Goal: Task Accomplishment & Management: Complete application form

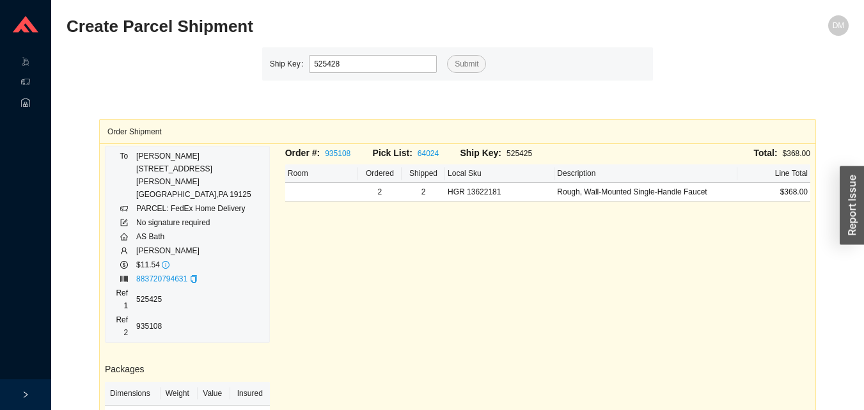
type input "525428"
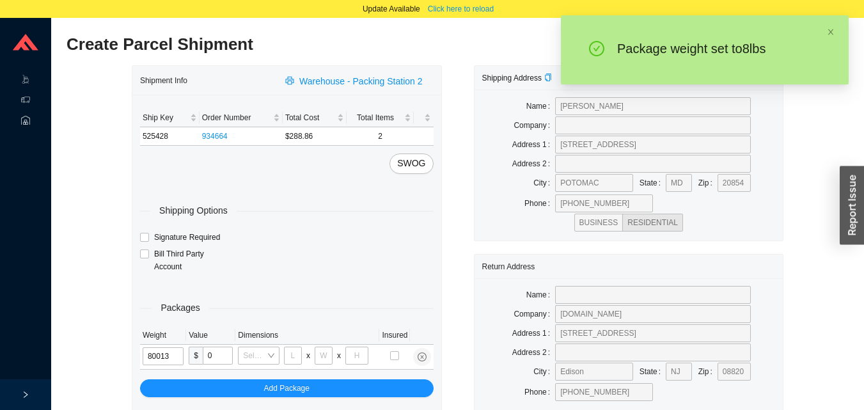
type input "8"
type input "10"
type input "8"
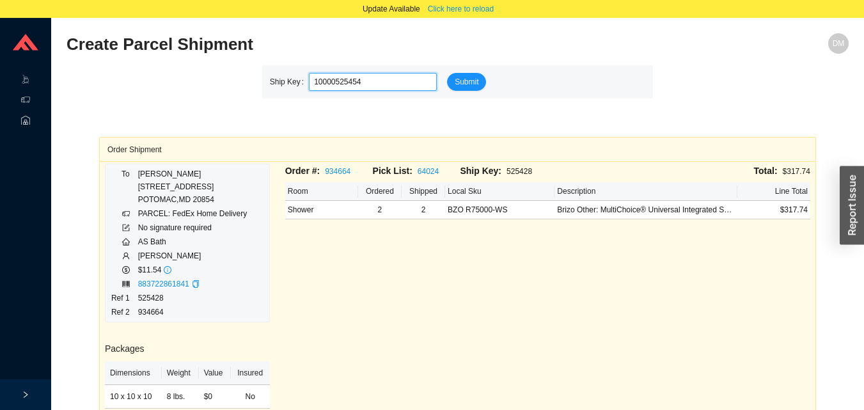
type input "525454"
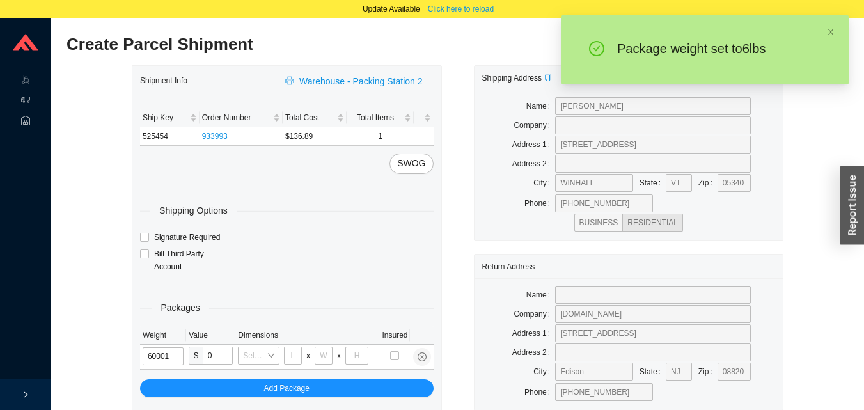
type input "6"
type input "18"
type input "5"
type input "36"
type input "6"
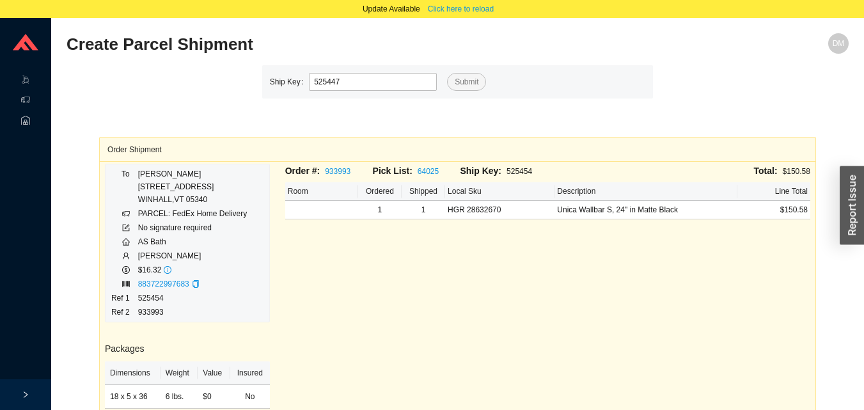
type input "525447"
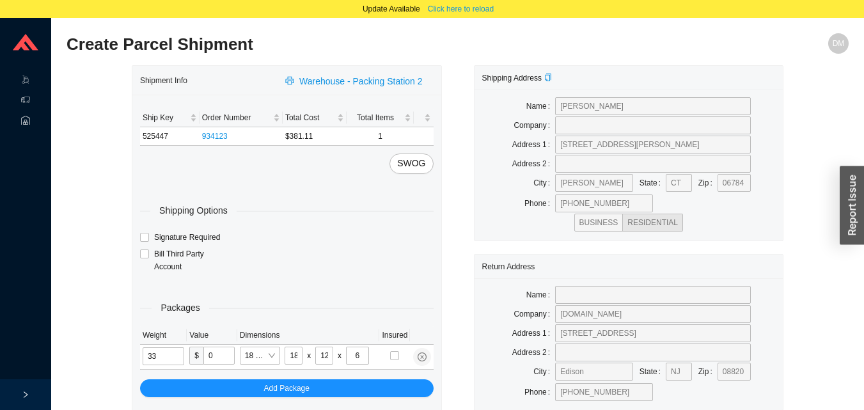
type input "9"
type input "24"
type input "14"
type input "4"
type input "9"
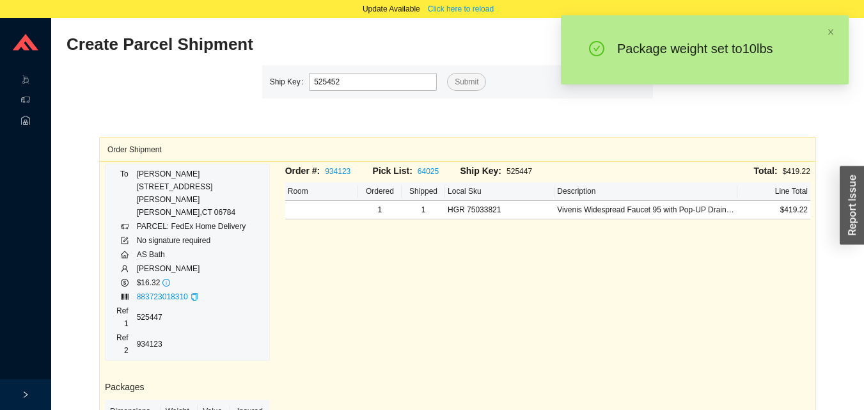
type input "525452"
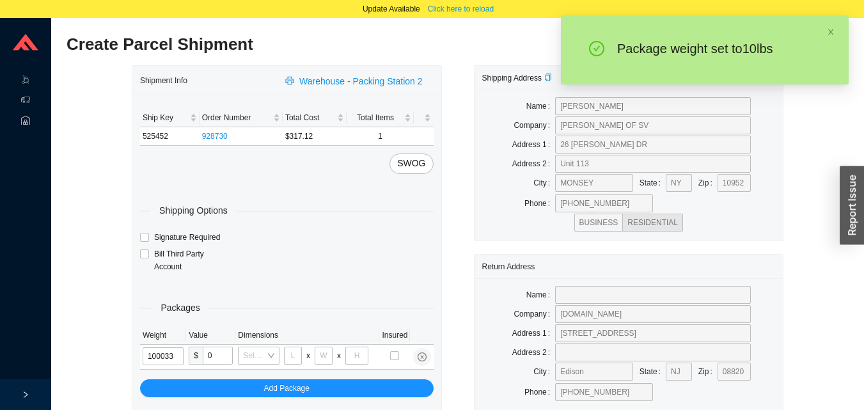
type input "10"
type input "24"
type input "14"
type input "4"
type input "10"
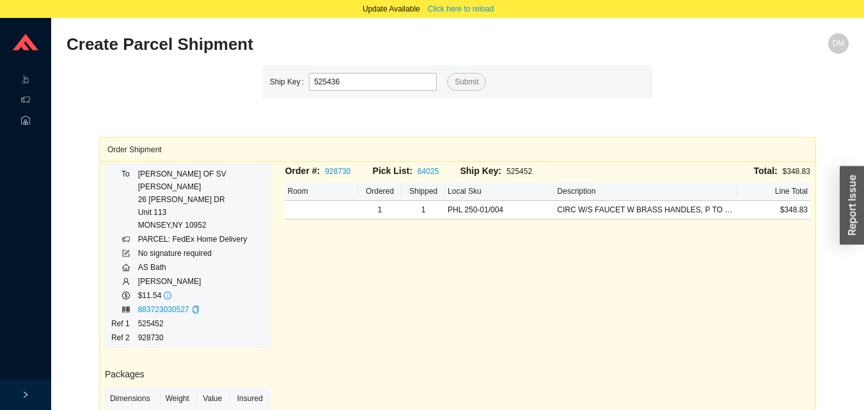
type input "525436"
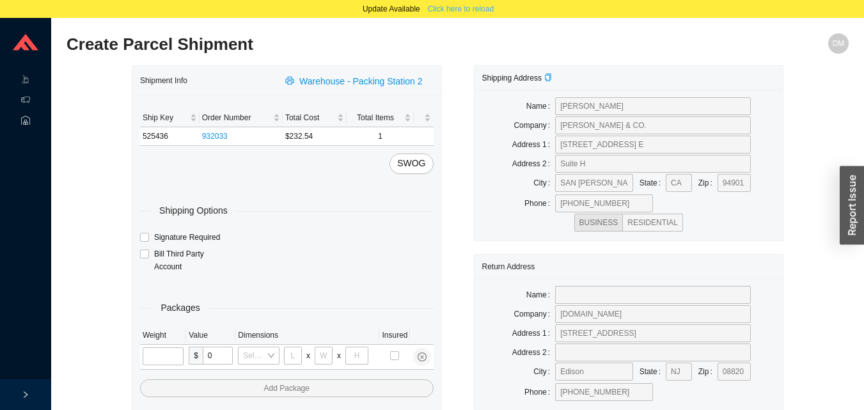
click at [452, 9] on span "Click here to reload" at bounding box center [461, 9] width 66 height 13
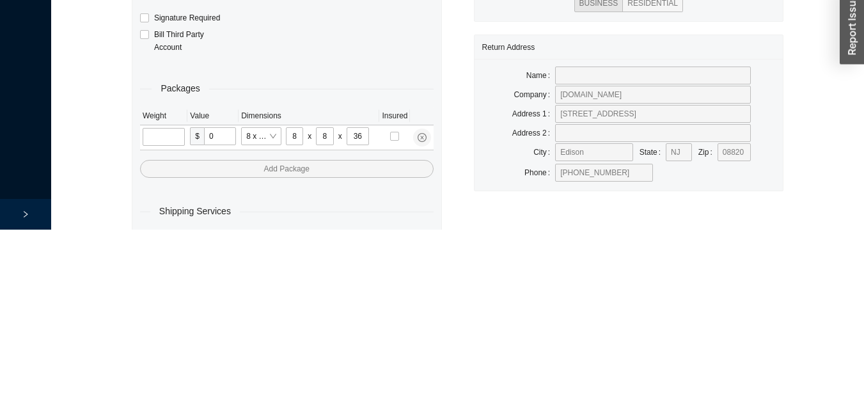
scroll to position [43, 0]
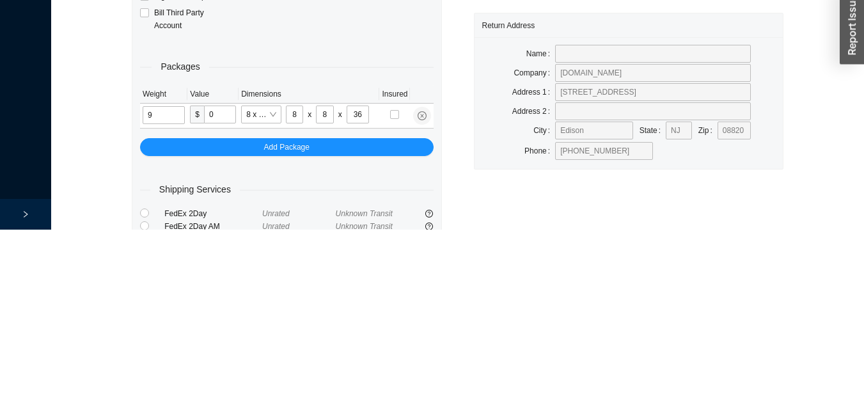
type input "9"
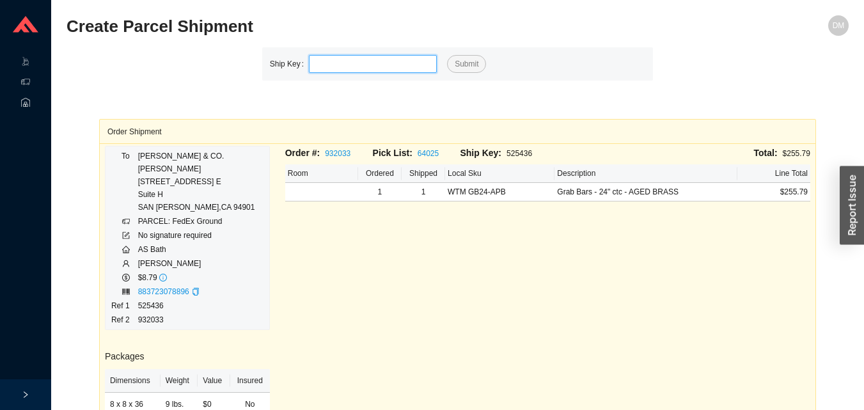
click at [383, 61] on input "tel" at bounding box center [373, 64] width 128 height 18
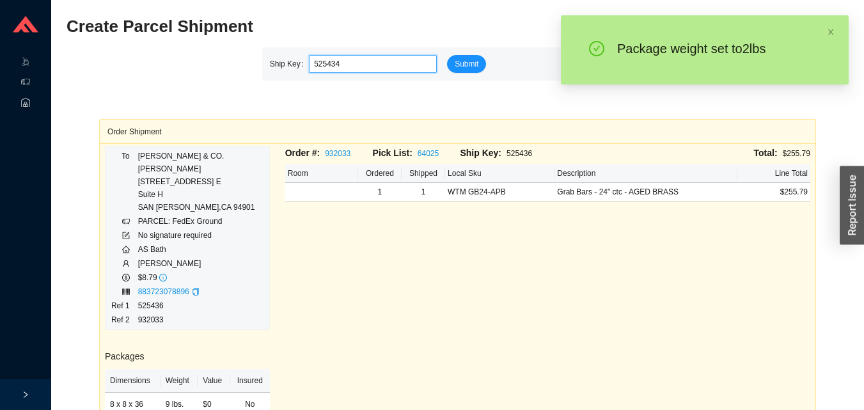
type input "525434"
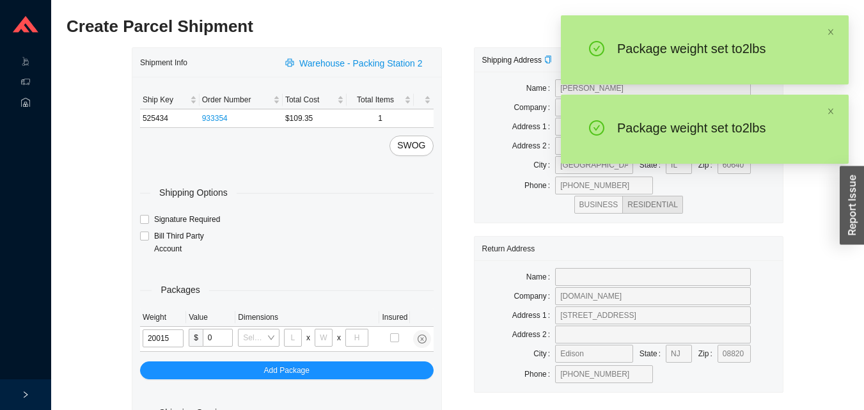
type input "2"
type input "8"
type input "2"
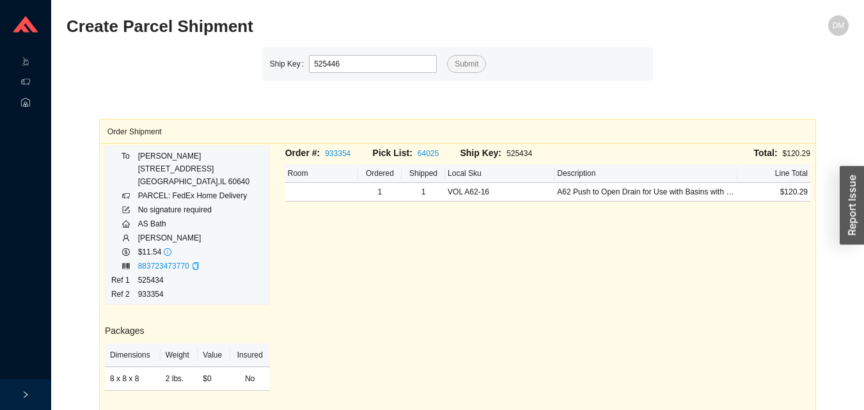
type input "525446"
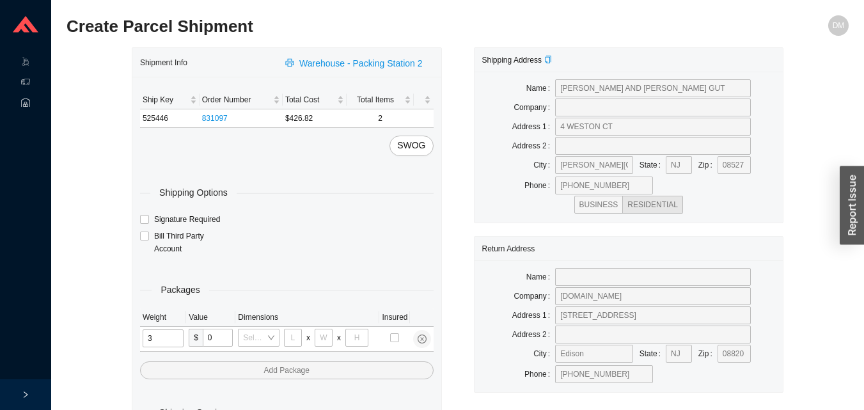
type input "31"
type input "24"
type input "16"
click at [171, 334] on input "tel" at bounding box center [164, 338] width 43 height 18
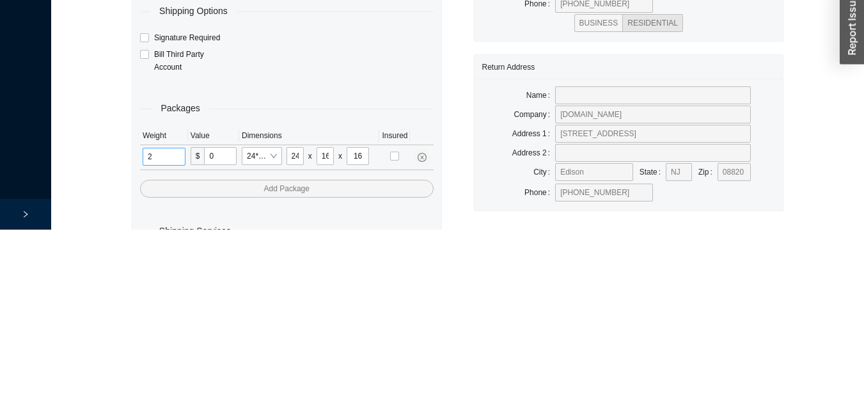
scroll to position [43, 0]
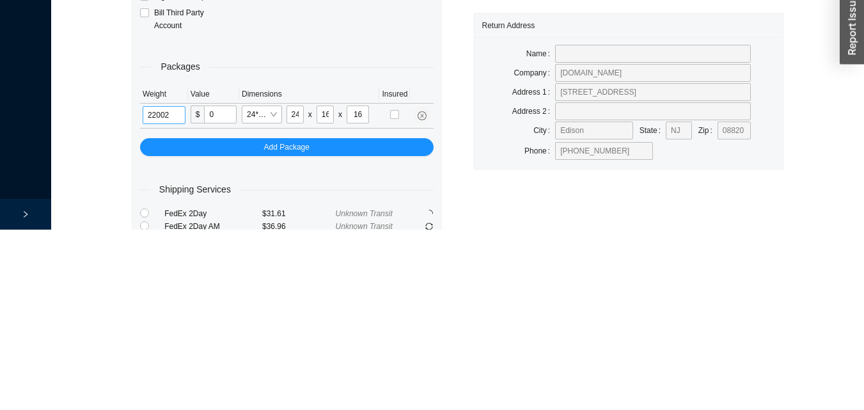
type input "22"
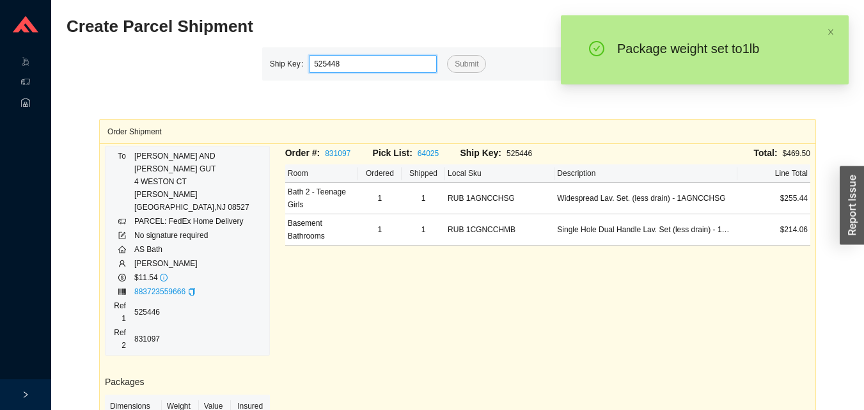
type input "525448"
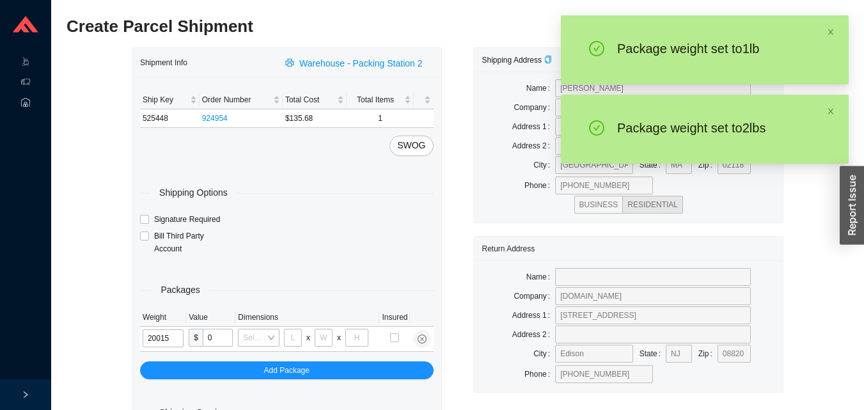
type input "2"
type input "8"
type input "2"
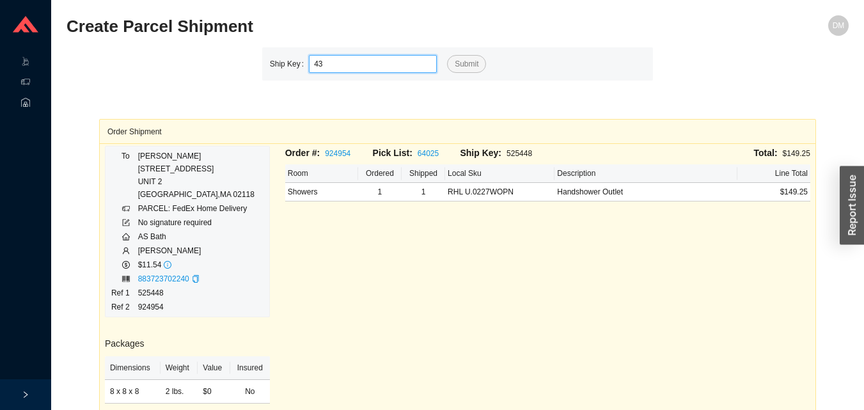
type input "435"
click at [447, 55] on button "Submit" at bounding box center [466, 64] width 39 height 18
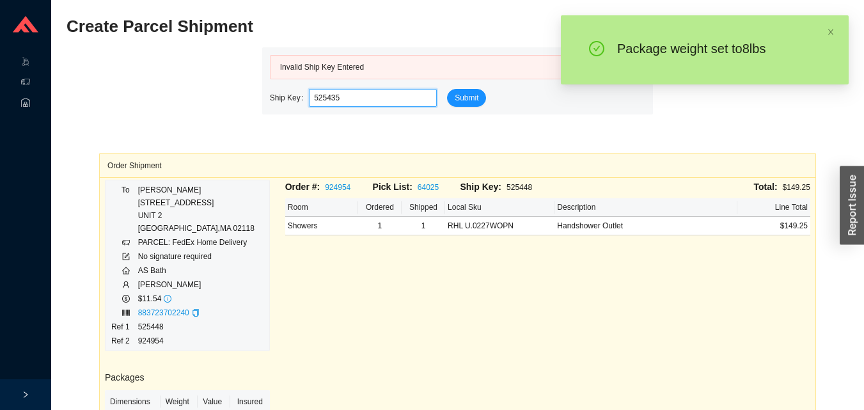
type input "525435"
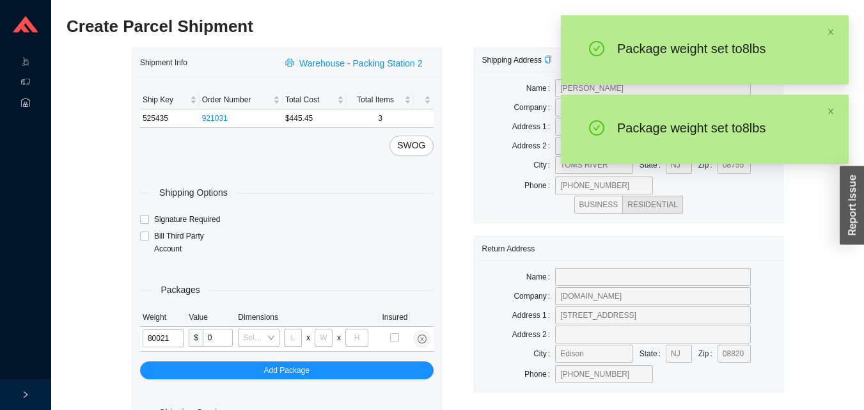
type input "8"
type input "18"
type input "12"
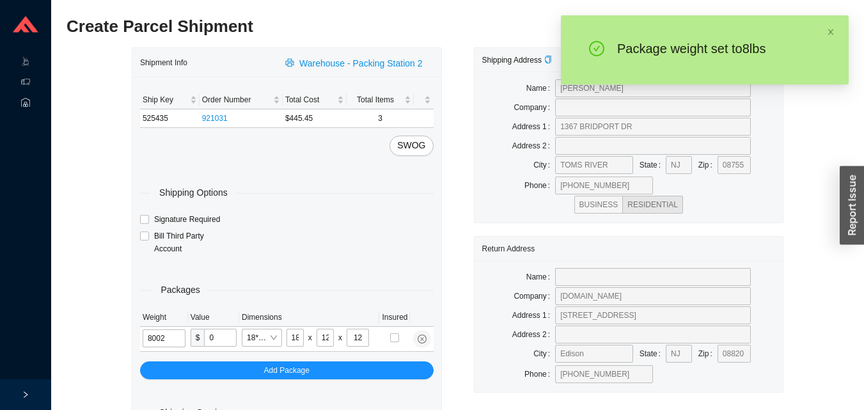
type input "8"
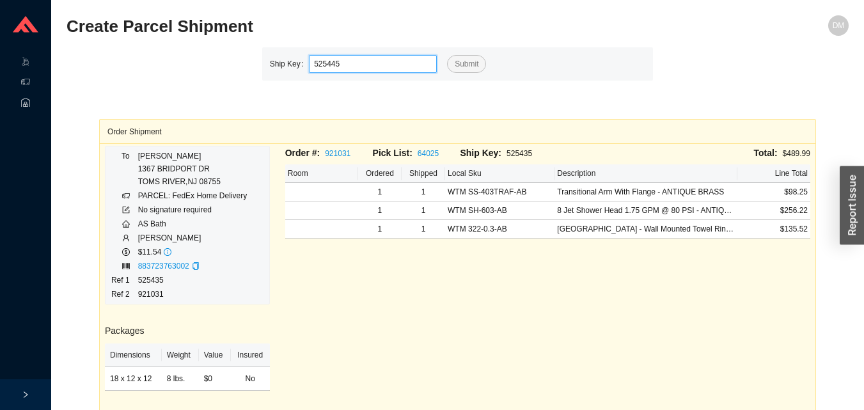
type input "525445"
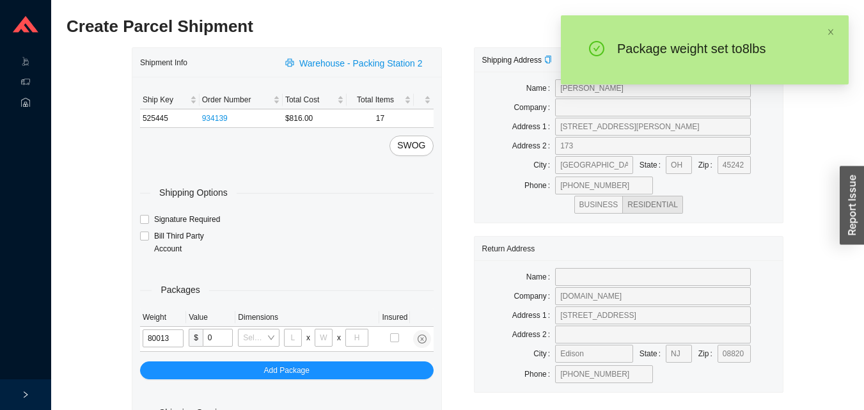
type input "8"
type input "10"
type input "8"
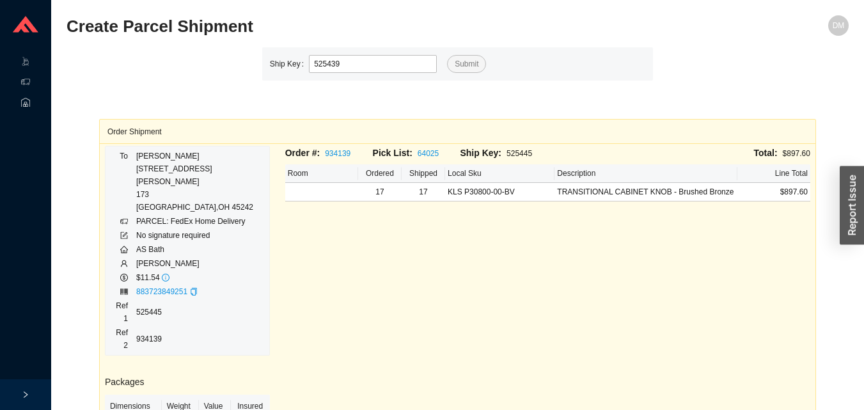
type input "525439"
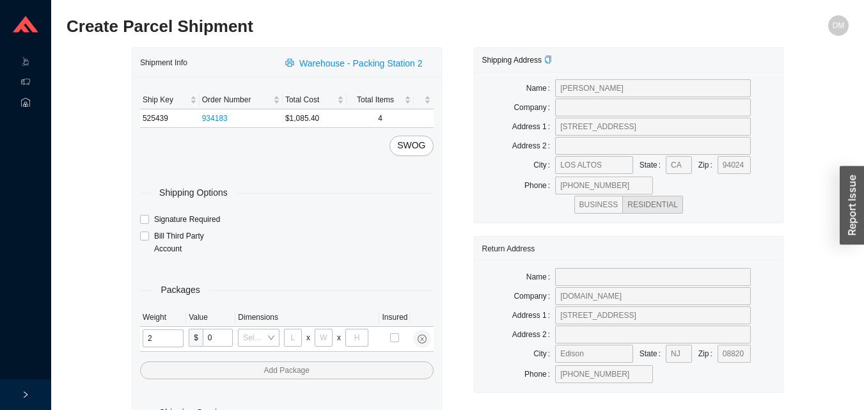
type input "21"
type input "18"
type input "12"
click at [167, 339] on input "tel" at bounding box center [164, 338] width 43 height 18
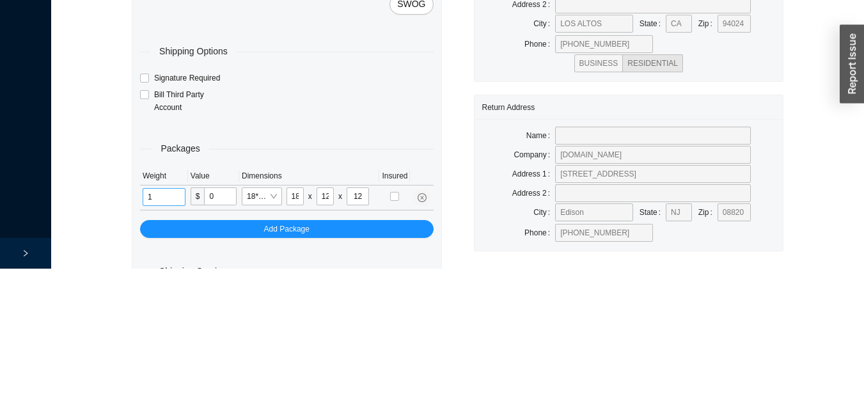
scroll to position [43, 0]
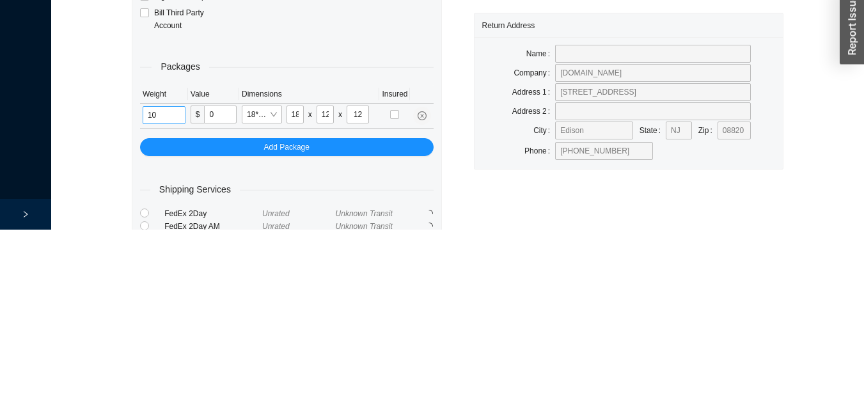
type input "10"
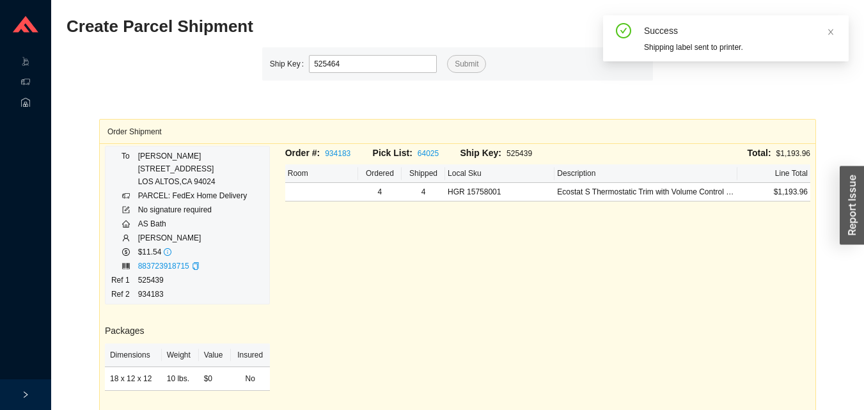
type input "525464"
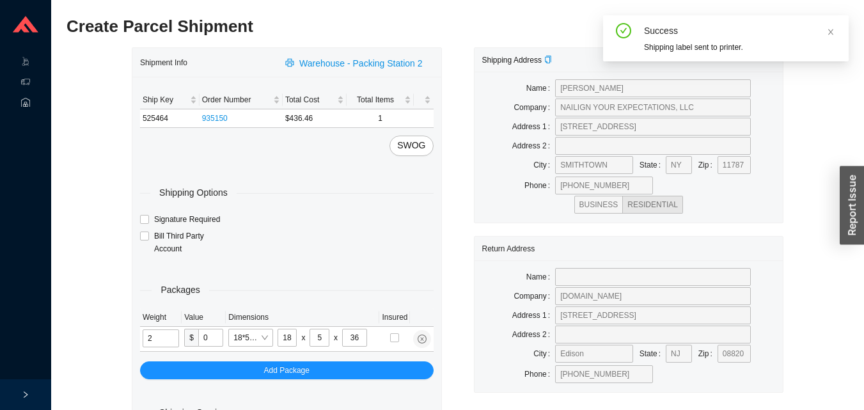
type input "15"
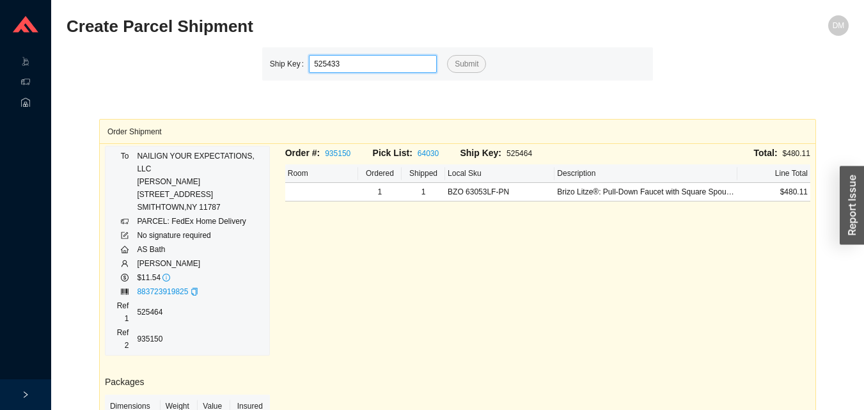
type input "525433"
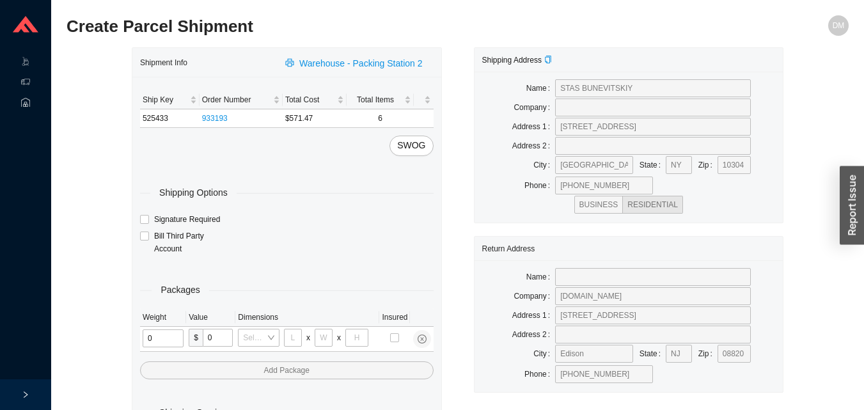
type input "1"
type input "18"
type input "5"
type input "36"
click at [165, 341] on input "tel" at bounding box center [161, 338] width 36 height 18
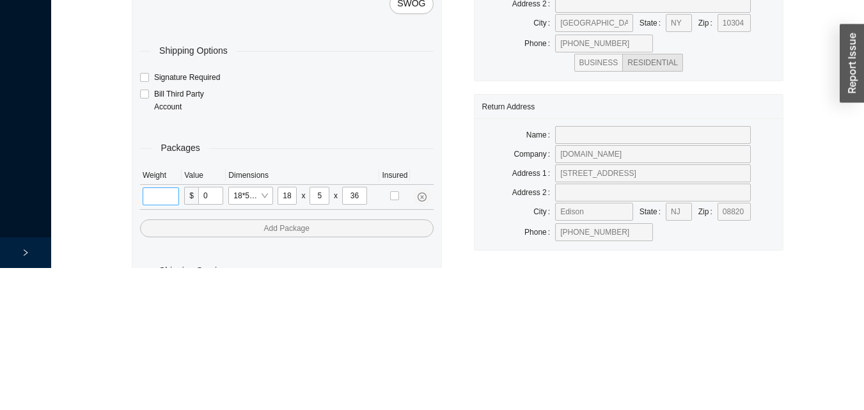
scroll to position [43, 0]
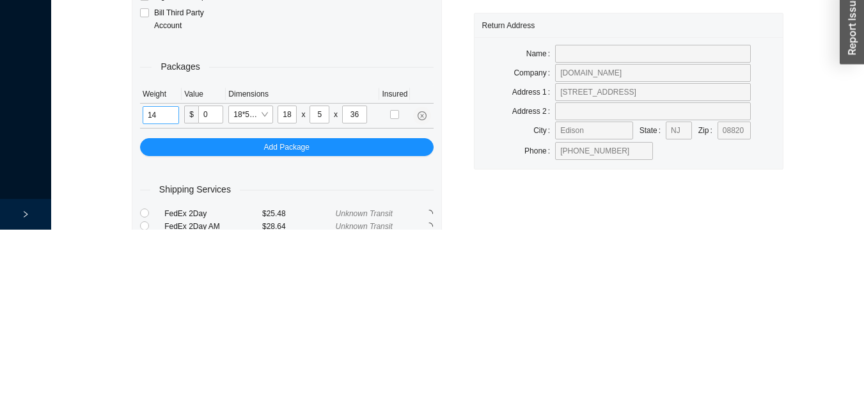
type input "14"
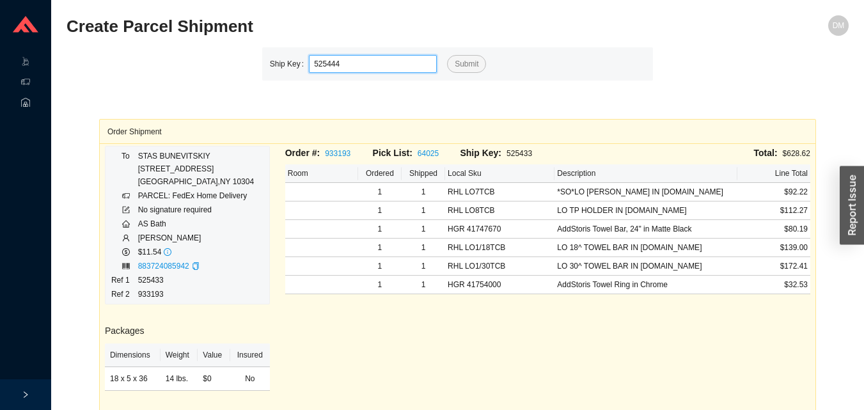
type input "525444"
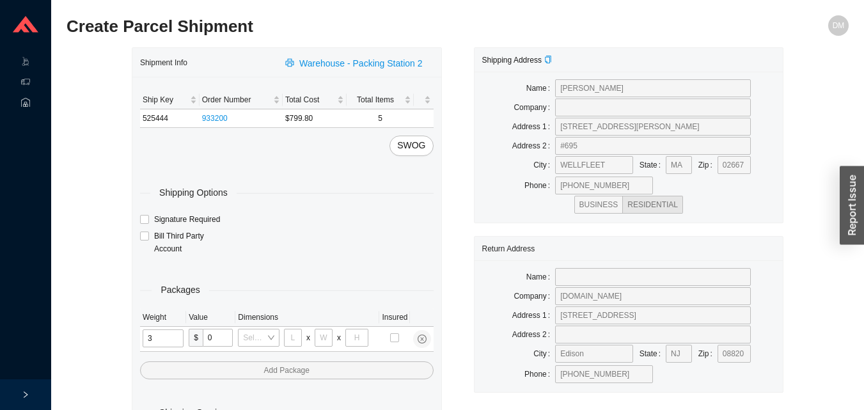
type input "31"
type input "24"
type input "16"
click at [174, 340] on input "tel" at bounding box center [164, 338] width 43 height 18
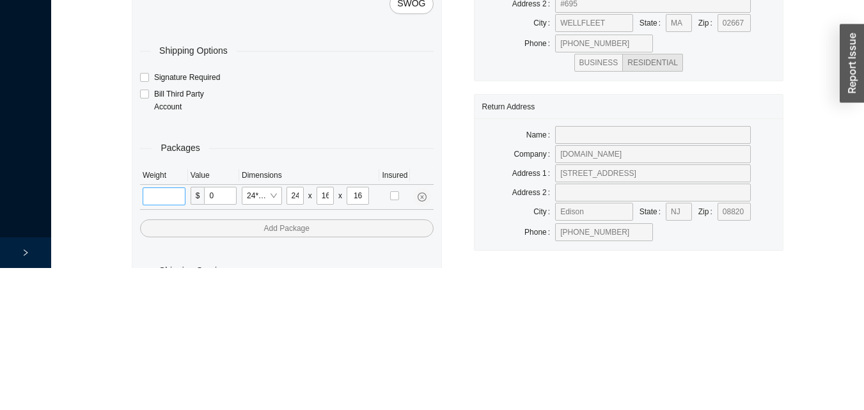
type input "1"
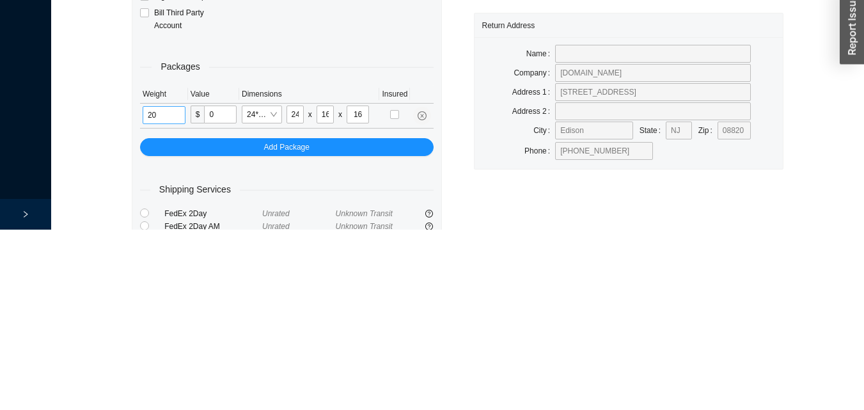
type input "20"
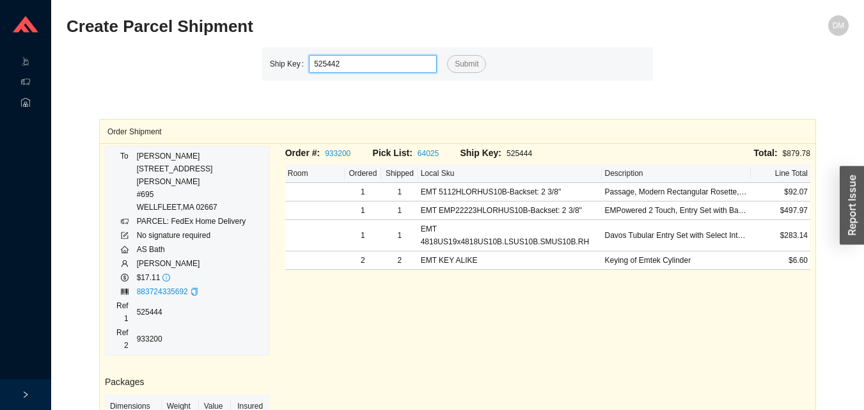
type input "525442"
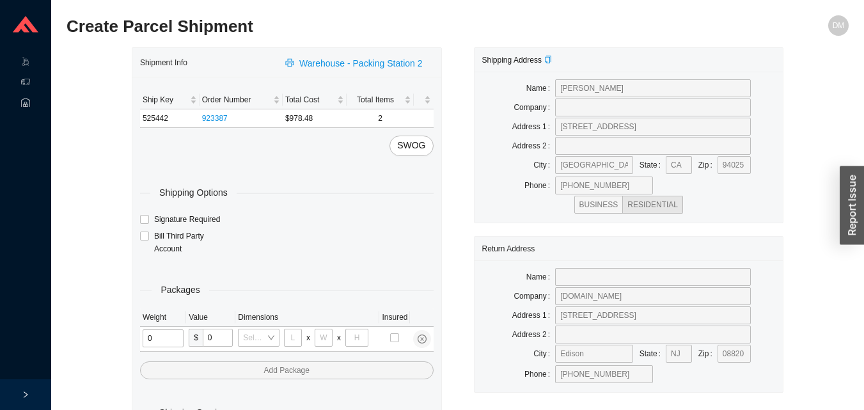
type input "2"
type input "18"
type input "8"
type input "42"
click at [157, 335] on input "tel" at bounding box center [162, 338] width 38 height 18
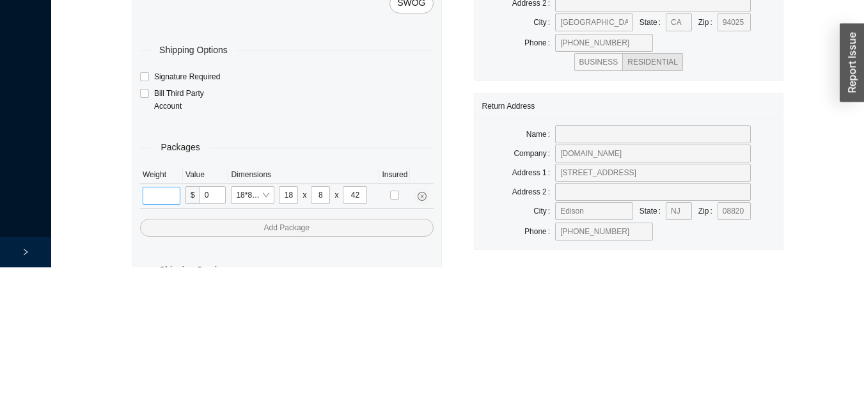
scroll to position [43, 0]
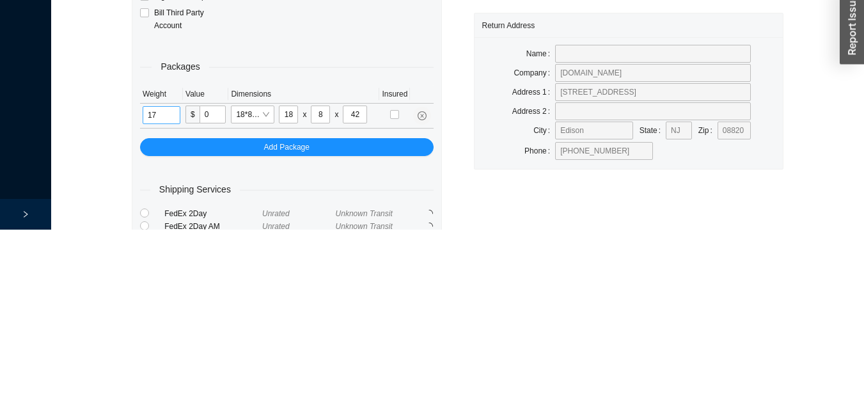
type input "17"
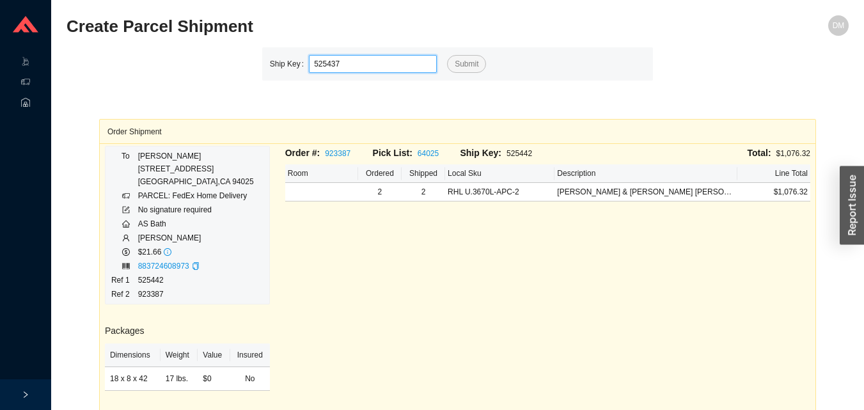
type input "525437"
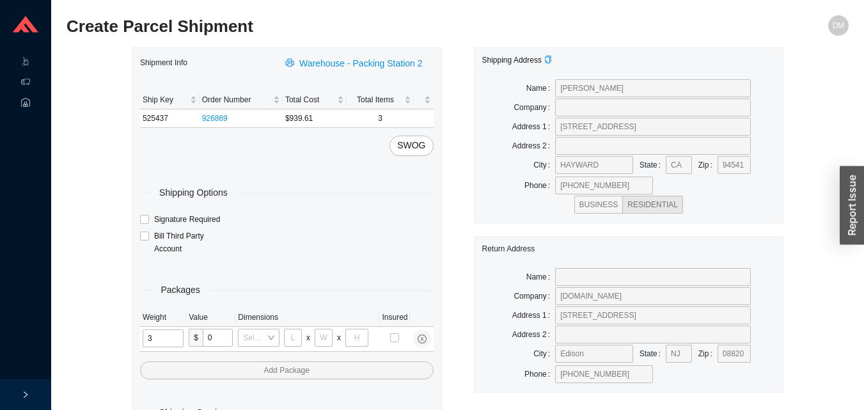
type input "31"
type input "24"
type input "16"
click at [171, 339] on input "tel" at bounding box center [164, 338] width 43 height 18
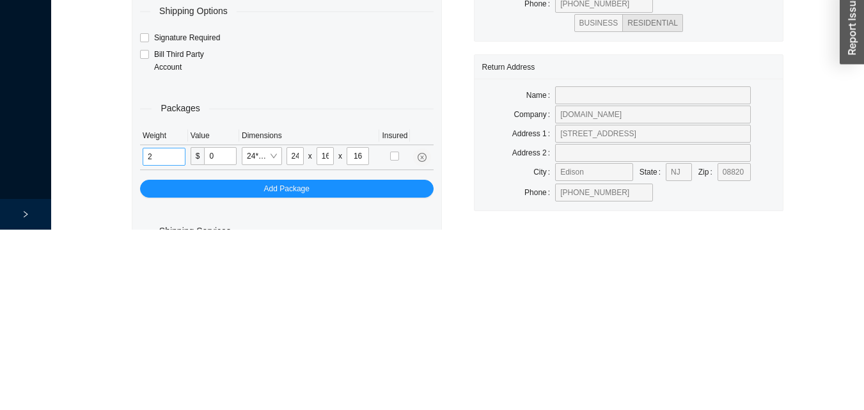
scroll to position [43, 0]
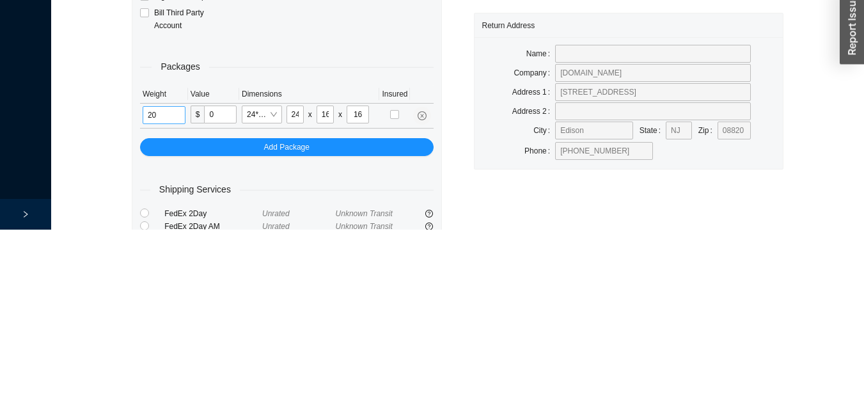
type input "20"
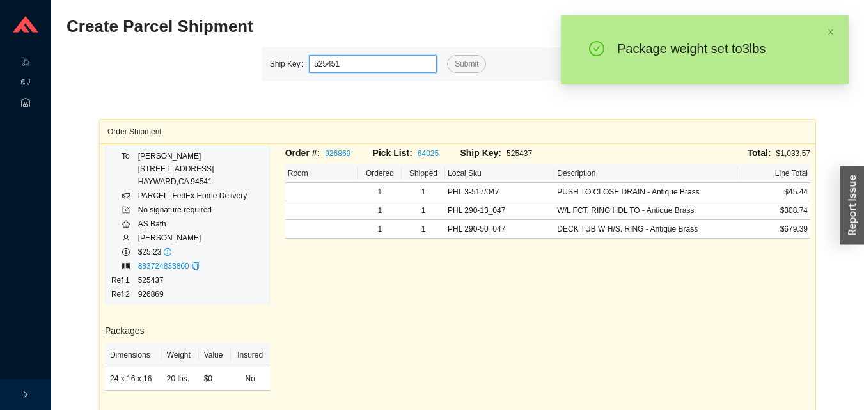
type input "525451"
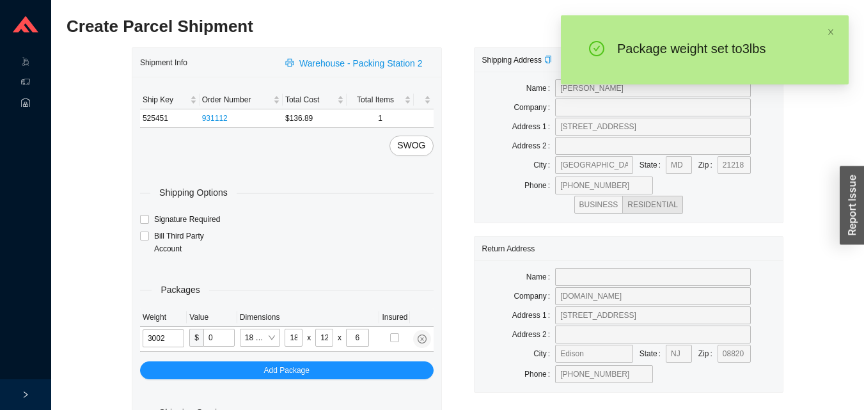
type input "3"
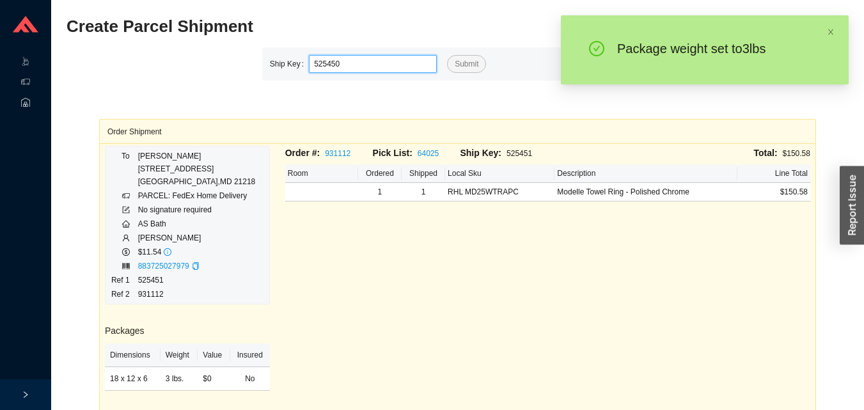
type input "525450"
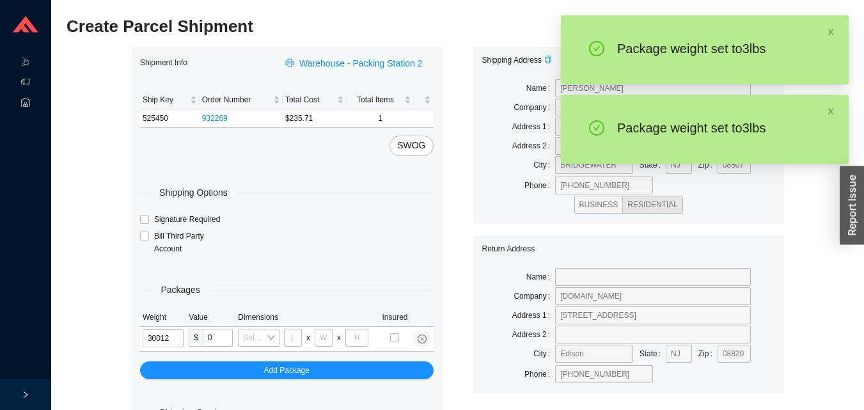
type input "3"
type input "18"
type input "12"
type input "6"
type input "3"
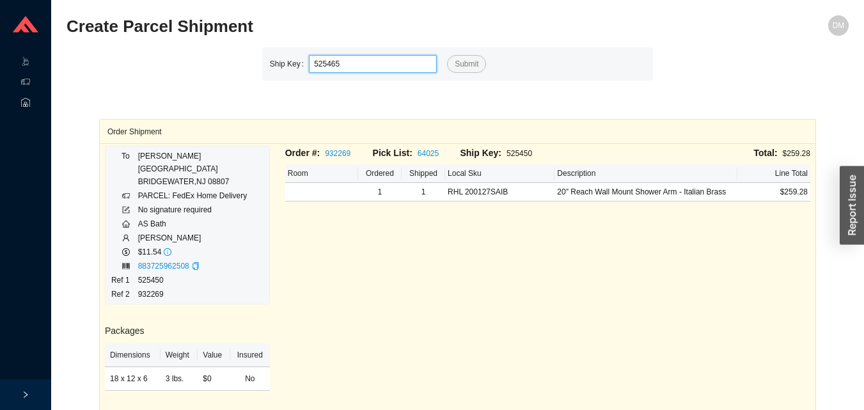
type input "525465"
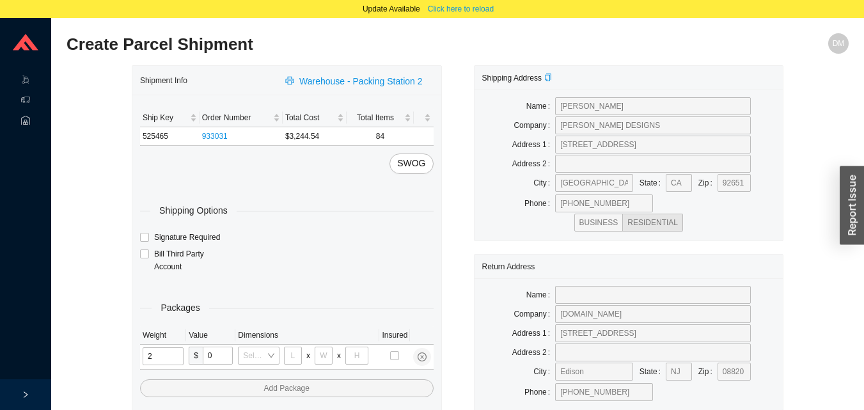
type input "25"
type input "28"
type input "16"
type input "7"
click at [176, 358] on input "tel" at bounding box center [164, 356] width 43 height 18
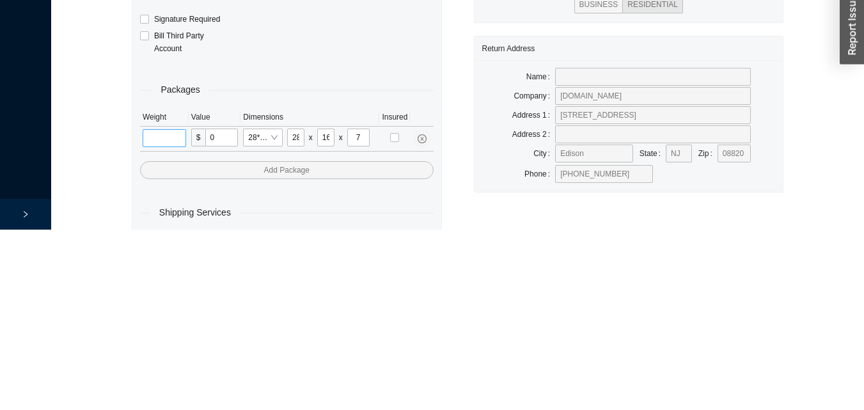
scroll to position [61, 0]
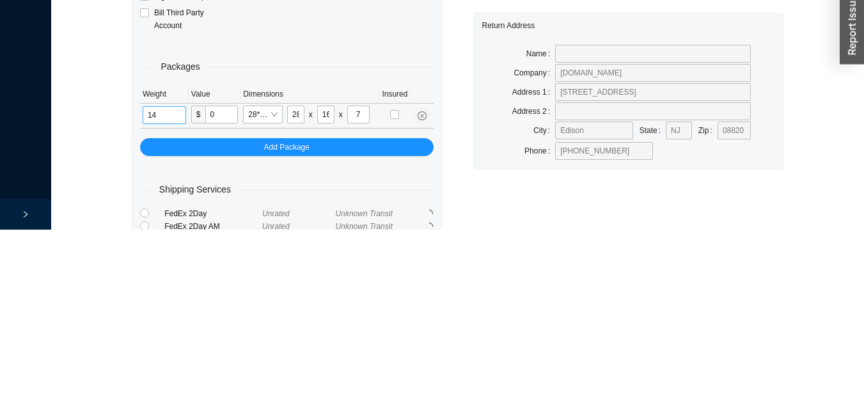
type input "14"
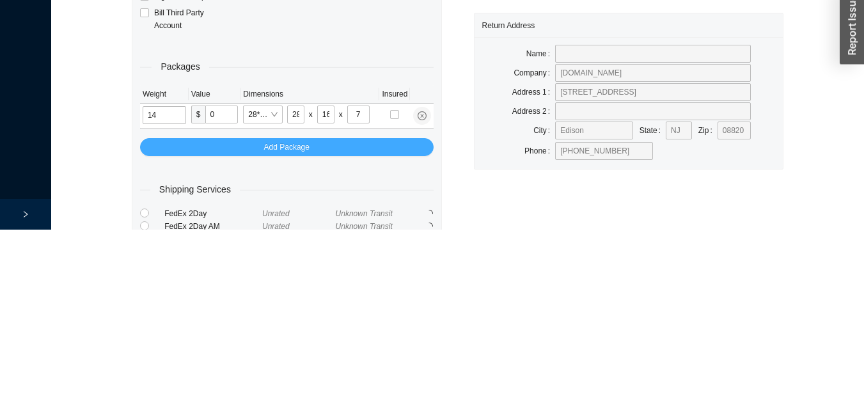
click at [350, 336] on button "Add Package" at bounding box center [286, 327] width 293 height 18
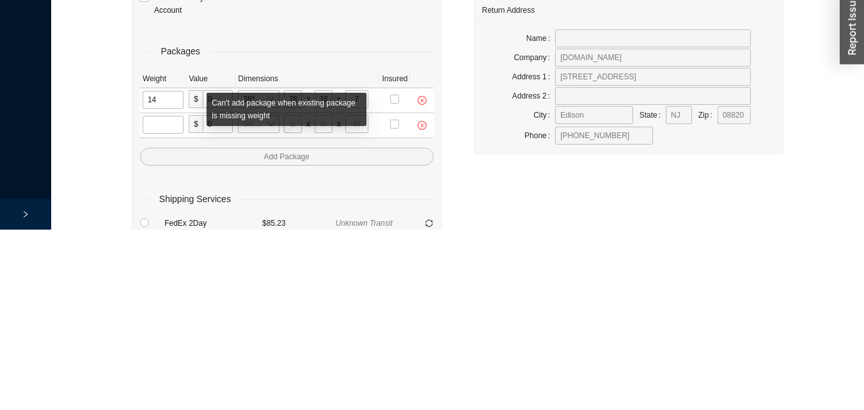
scroll to position [86, 0]
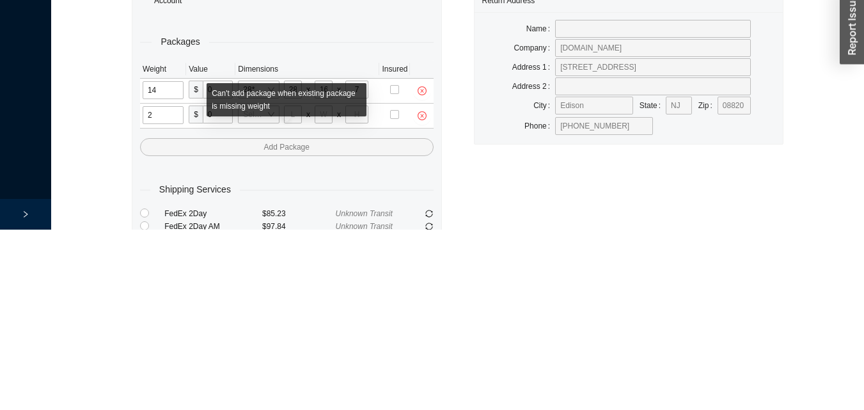
type input "25"
type input "28"
type input "16"
type input "7"
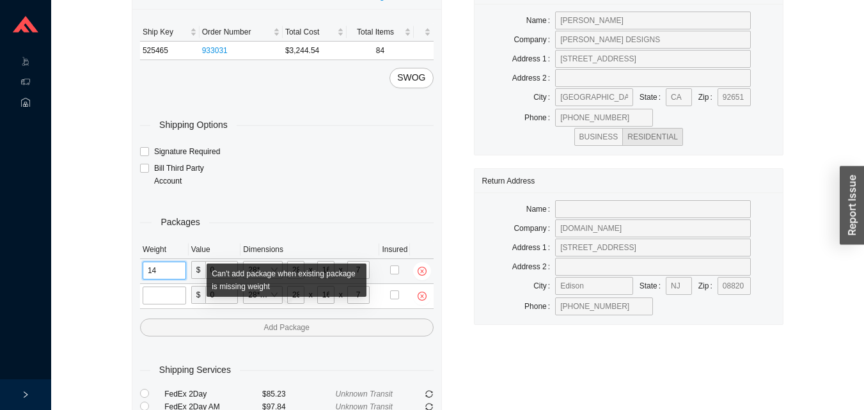
click at [176, 274] on input "14" at bounding box center [164, 270] width 43 height 18
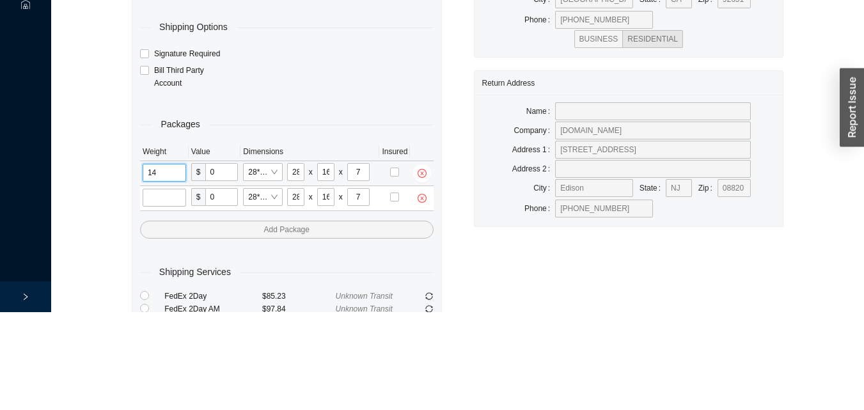
type input "1"
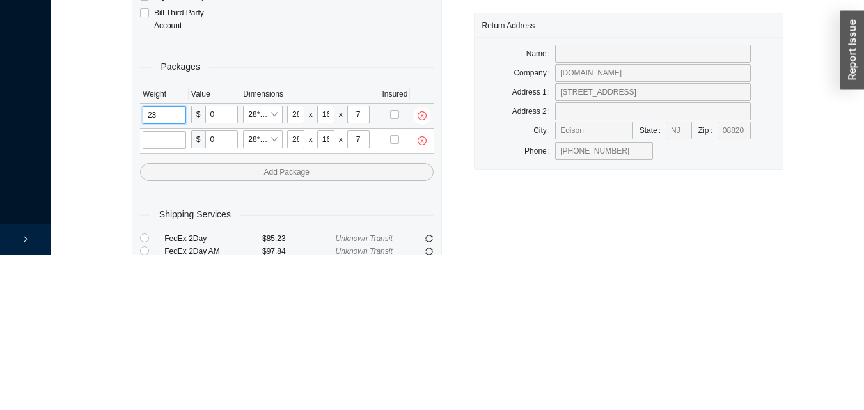
type input "23"
click at [164, 293] on input "tel" at bounding box center [164, 295] width 43 height 18
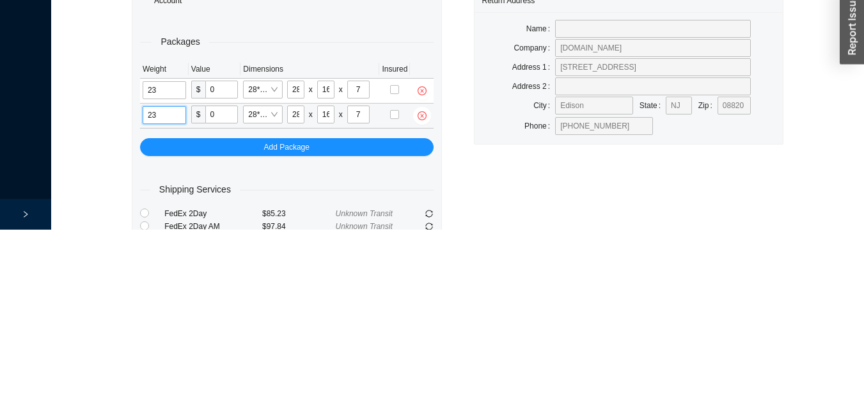
type input "23"
